Goal: Information Seeking & Learning: Find specific page/section

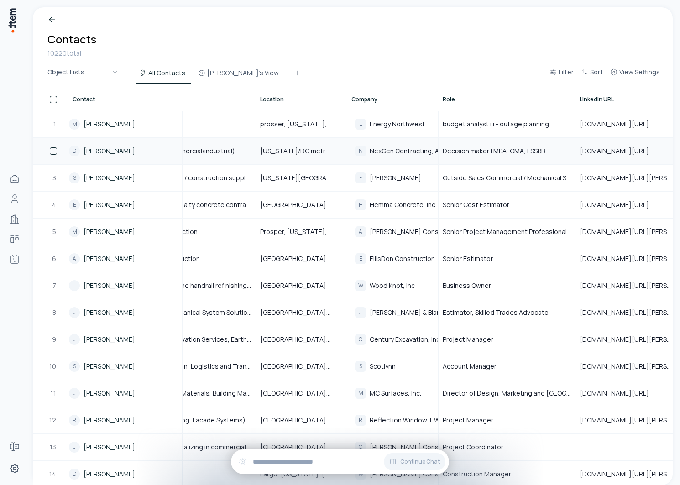
scroll to position [0, 264]
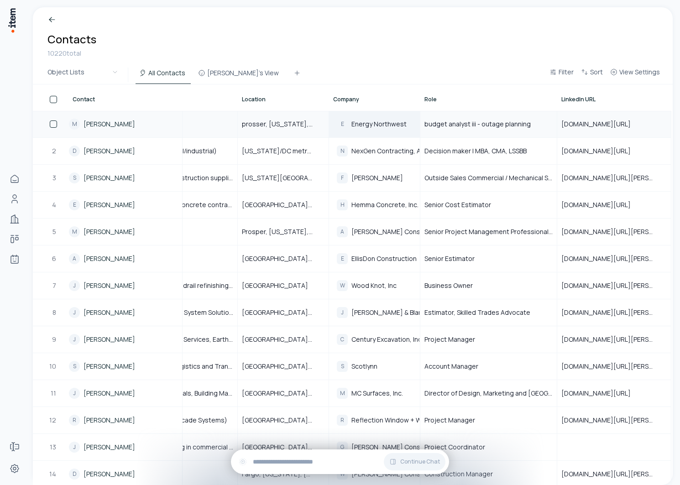
click at [378, 123] on span "Energy Northwest" at bounding box center [379, 124] width 55 height 8
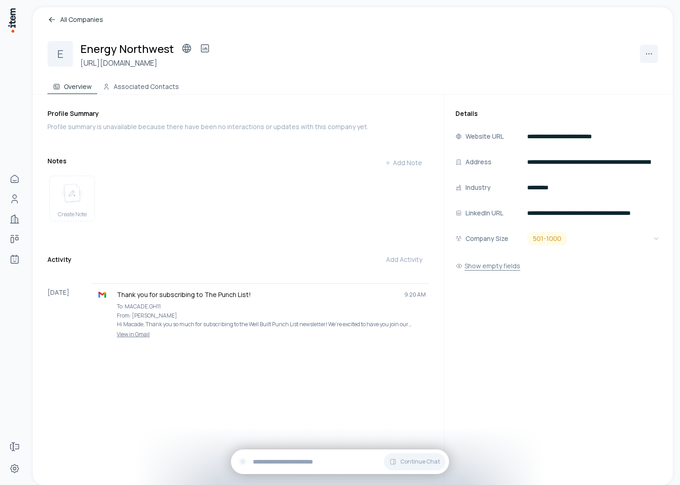
click at [486, 272] on button "Show empty fields" at bounding box center [488, 266] width 65 height 18
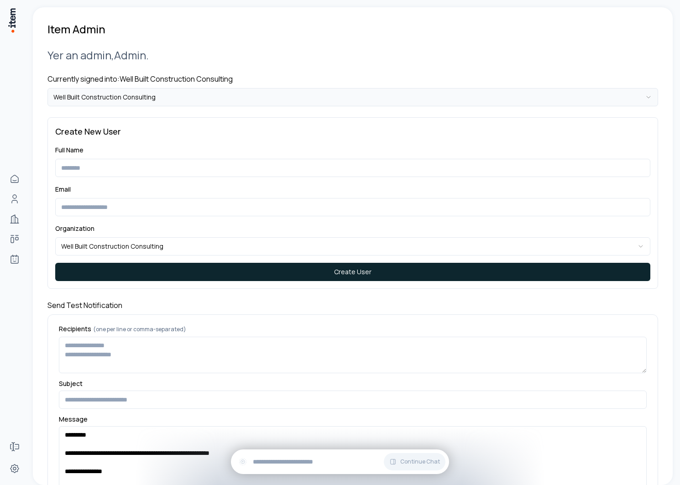
click at [102, 96] on html "**********" at bounding box center [340, 242] width 680 height 485
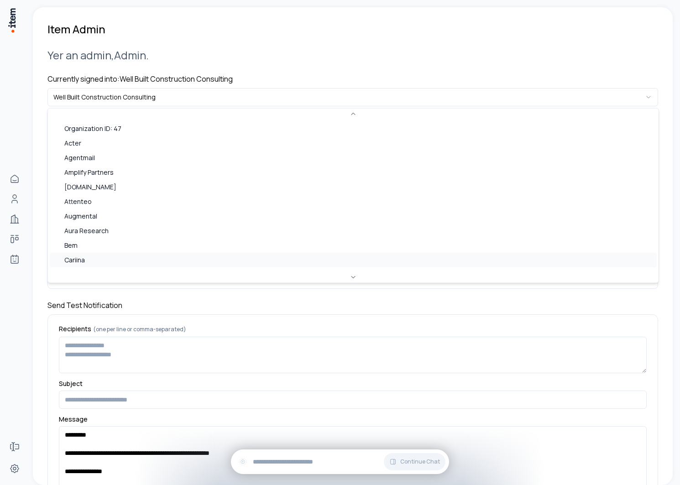
scroll to position [395, 0]
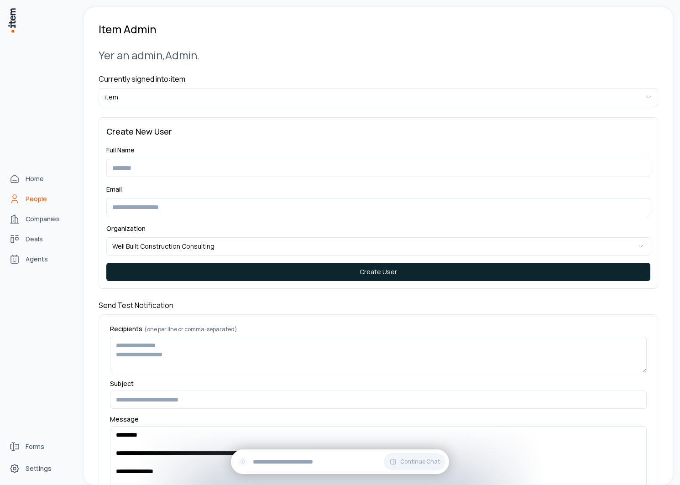
click at [24, 199] on link "People" at bounding box center [39, 199] width 69 height 18
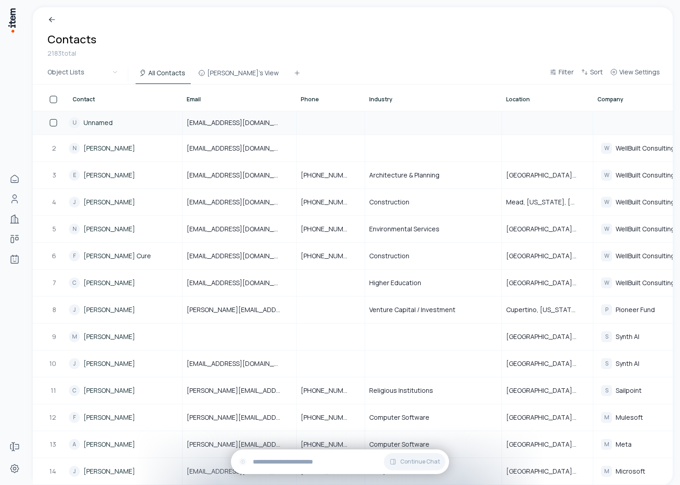
click at [96, 125] on link "Unnamed" at bounding box center [98, 122] width 29 height 9
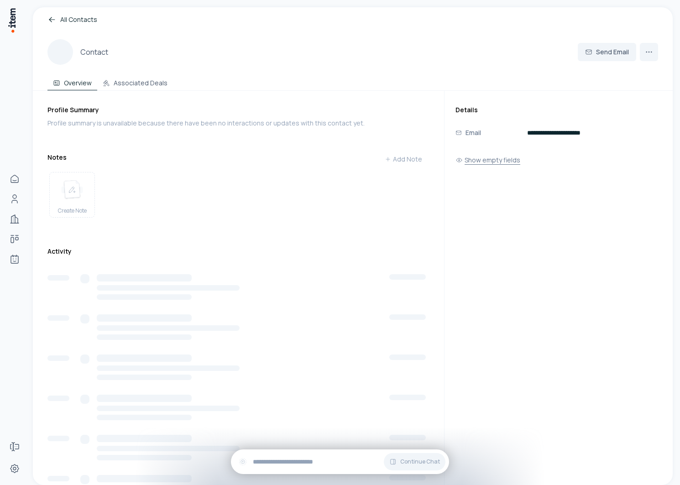
click at [494, 160] on button "Show empty fields" at bounding box center [488, 160] width 65 height 18
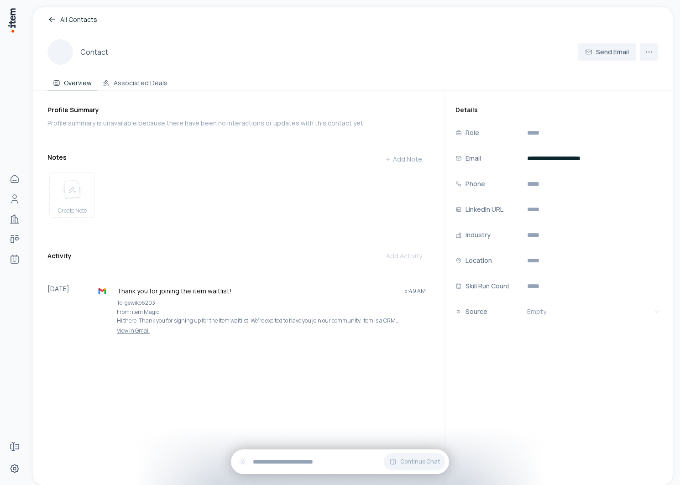
click at [97, 40] on div "Contact" at bounding box center [77, 52] width 61 height 26
drag, startPoint x: 104, startPoint y: 53, endPoint x: 188, endPoint y: 53, distance: 83.6
click at [189, 53] on div "Contact Send Email" at bounding box center [352, 52] width 611 height 26
click at [188, 53] on div "Contact Send Email" at bounding box center [352, 52] width 611 height 26
click at [556, 158] on input "**********" at bounding box center [594, 158] width 137 height 15
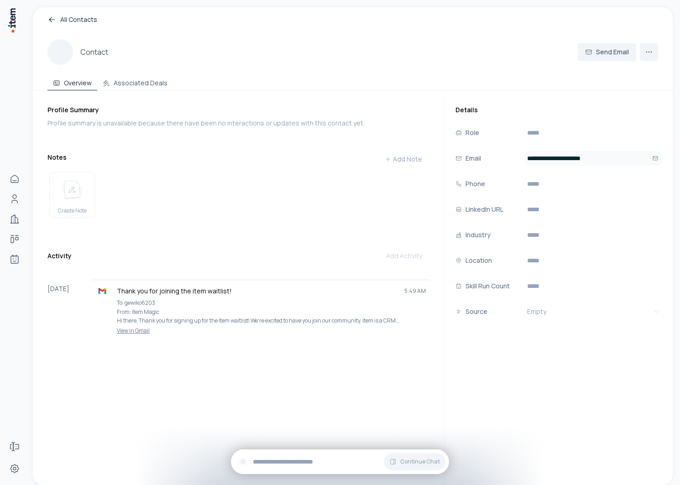
click at [556, 158] on input "**********" at bounding box center [594, 158] width 137 height 15
click at [284, 175] on div "Create Note" at bounding box center [238, 196] width 382 height 57
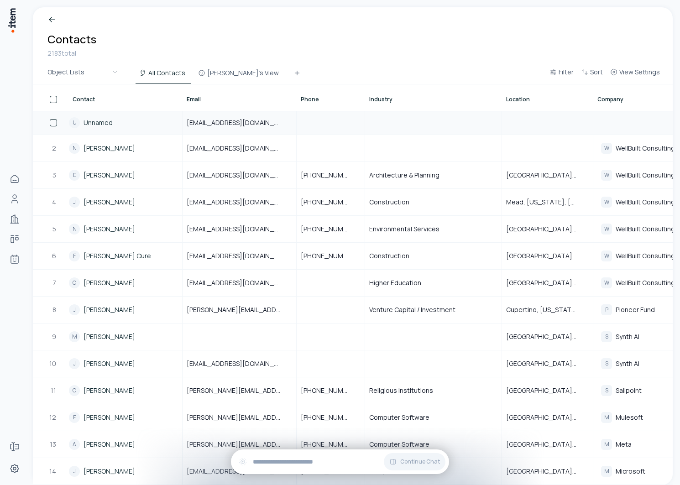
click at [94, 124] on link "Unnamed" at bounding box center [98, 122] width 29 height 9
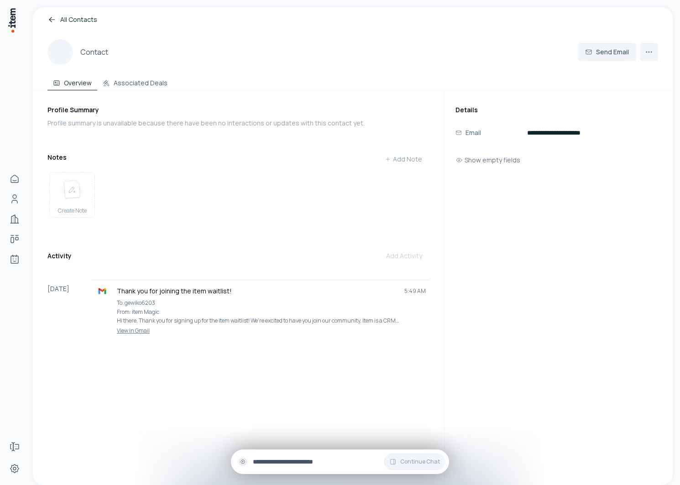
click at [277, 464] on input "text" at bounding box center [347, 462] width 189 height 10
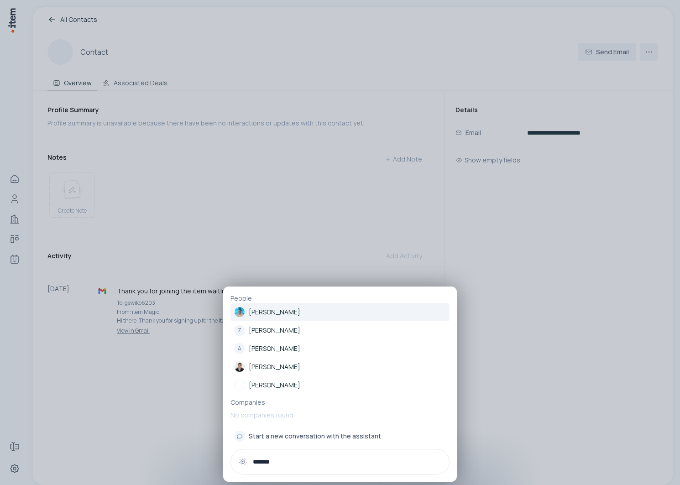
paste input "**********"
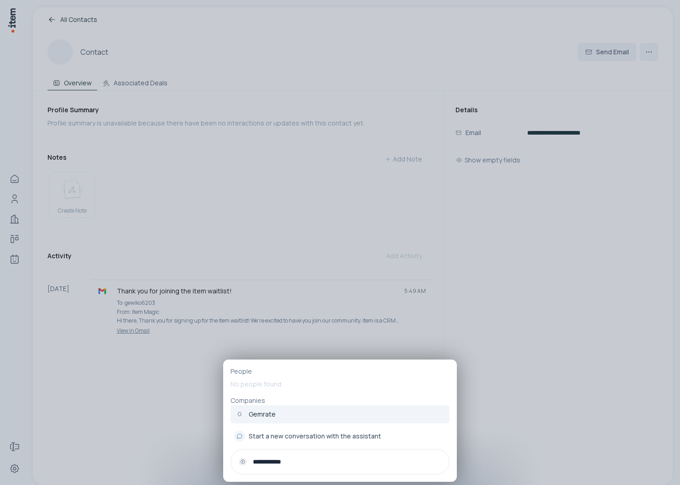
type input "**********"
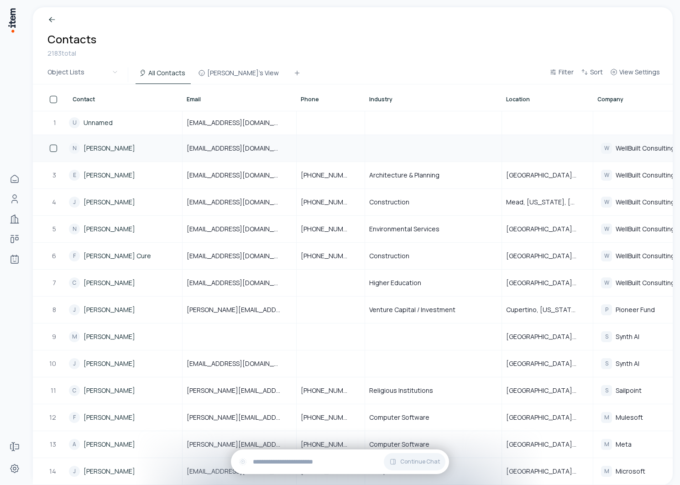
click at [110, 148] on link "Nicole Washburn" at bounding box center [110, 148] width 52 height 9
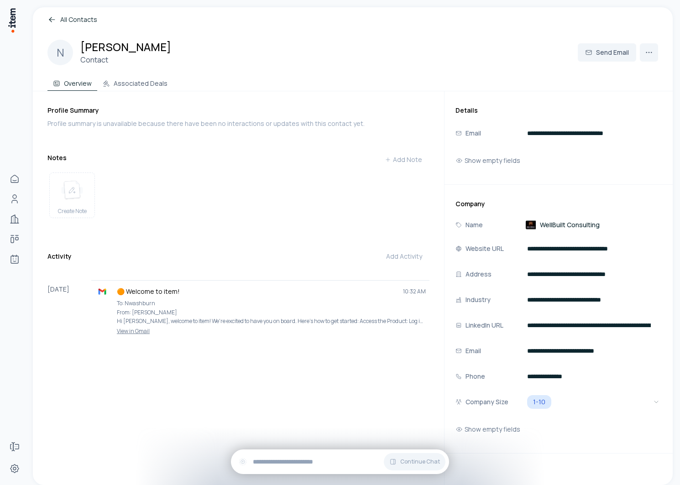
click at [561, 225] on span "WellBuilt Consulting" at bounding box center [570, 225] width 60 height 9
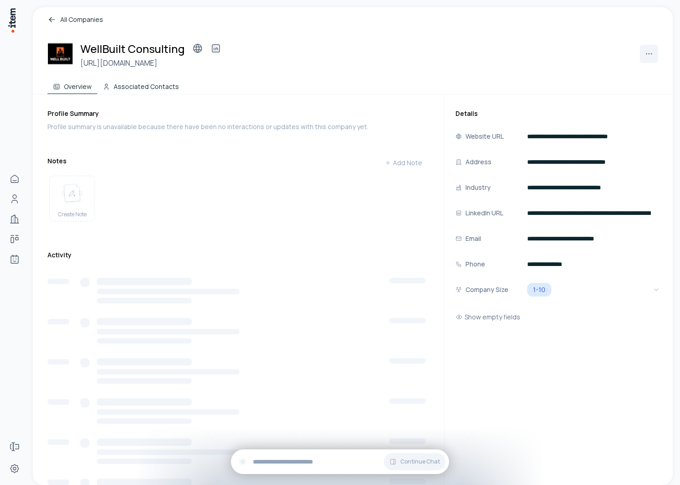
click at [145, 89] on button "Associated Contacts" at bounding box center [140, 85] width 87 height 18
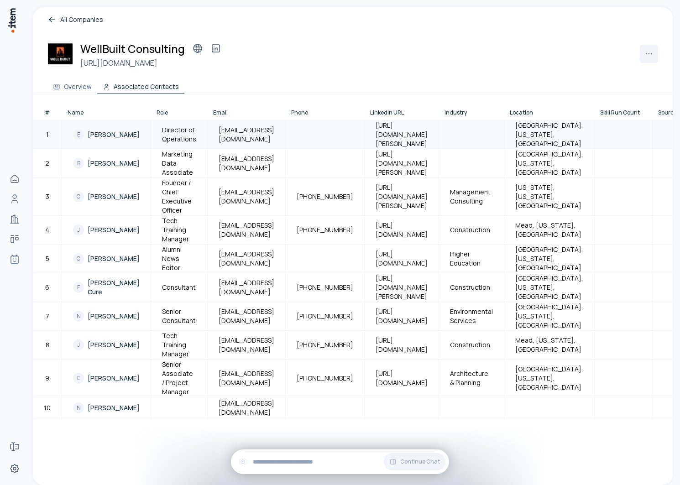
click at [99, 139] on span "Erin Michaelides" at bounding box center [114, 134] width 52 height 9
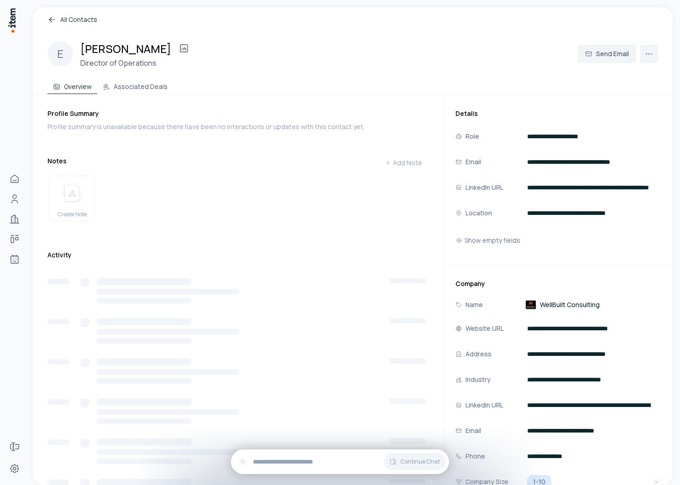
scroll to position [11, 0]
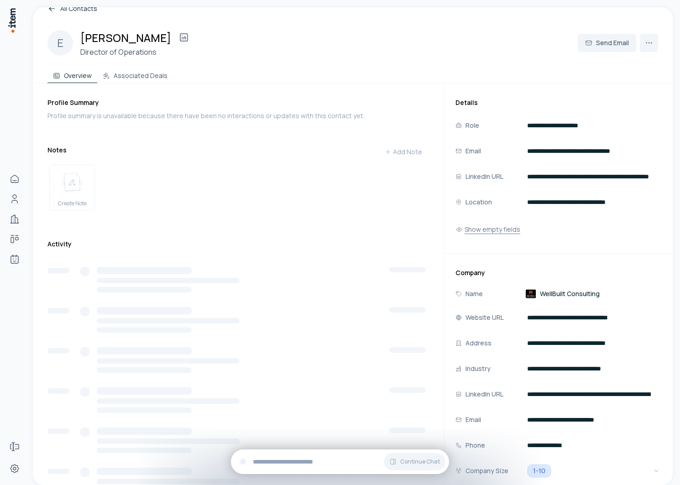
click at [488, 226] on button "Show empty fields" at bounding box center [488, 230] width 65 height 18
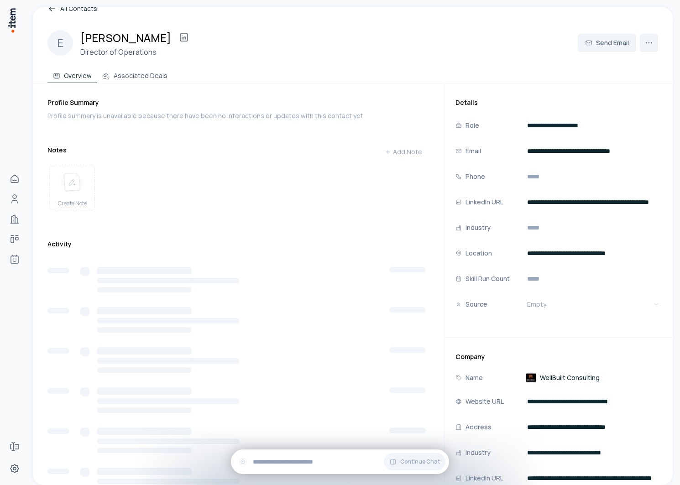
scroll to position [147, 0]
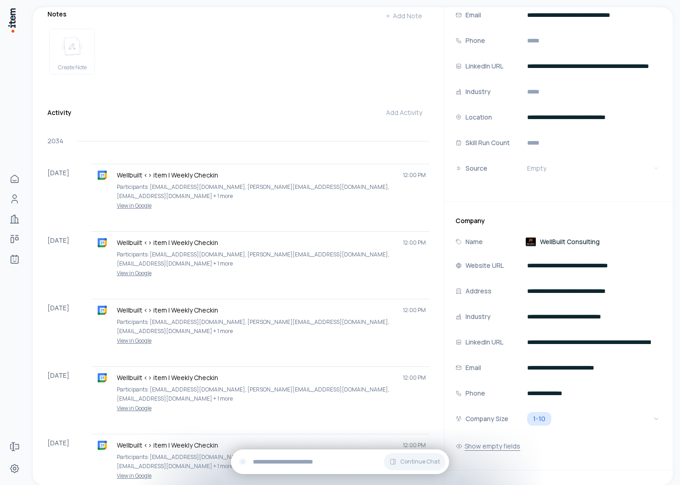
click at [491, 450] on button "Show empty fields" at bounding box center [488, 446] width 65 height 18
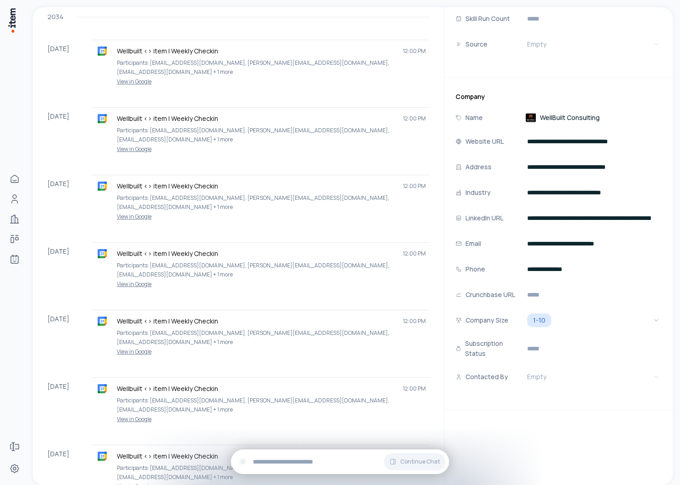
scroll to position [0, 0]
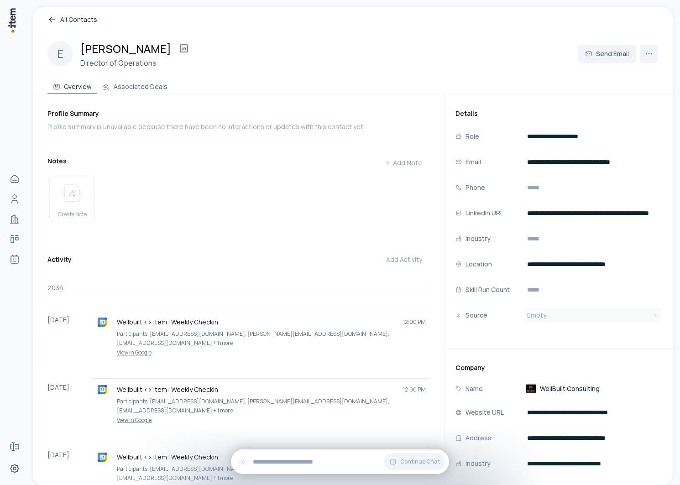
click at [557, 317] on html "Home People Companies Deals Agents Forms Settings All Contacts E Erin Michaelid…" at bounding box center [340, 242] width 680 height 485
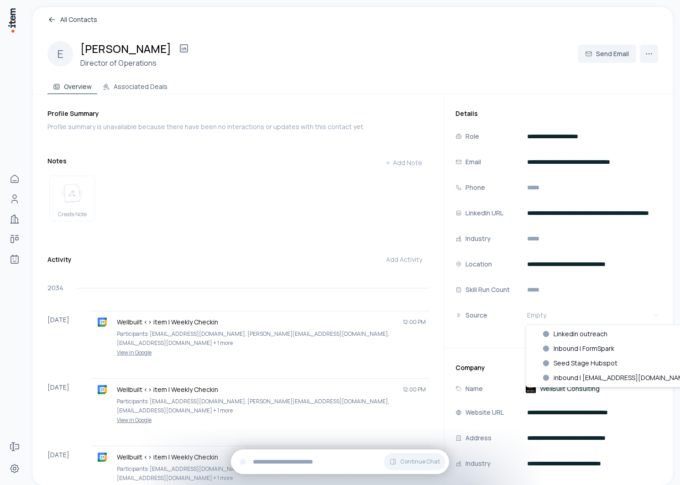
click at [452, 71] on html "Home People Companies Deals Agents Forms Settings All Contacts E Erin Michaelid…" at bounding box center [340, 242] width 680 height 485
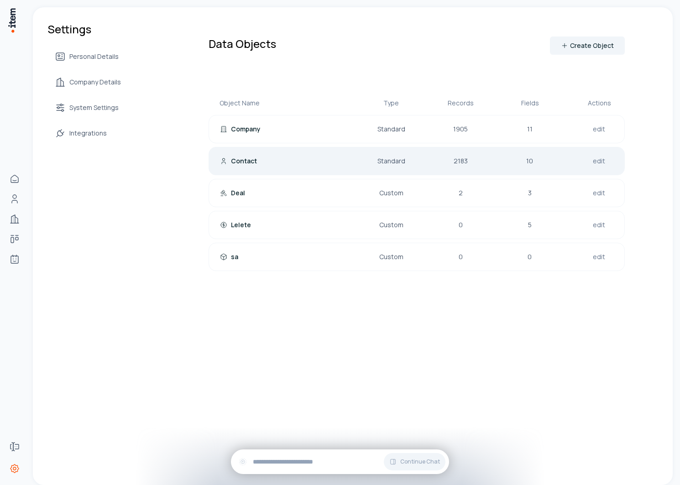
click at [250, 157] on p "Contact" at bounding box center [244, 161] width 26 height 9
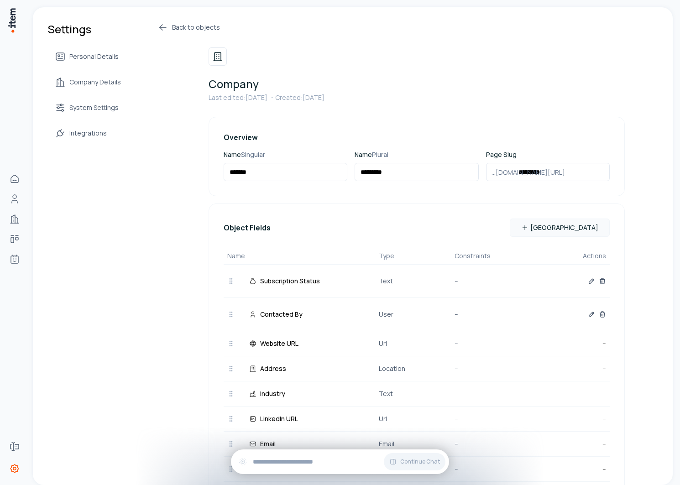
scroll to position [168, 0]
